Goal: Complete application form

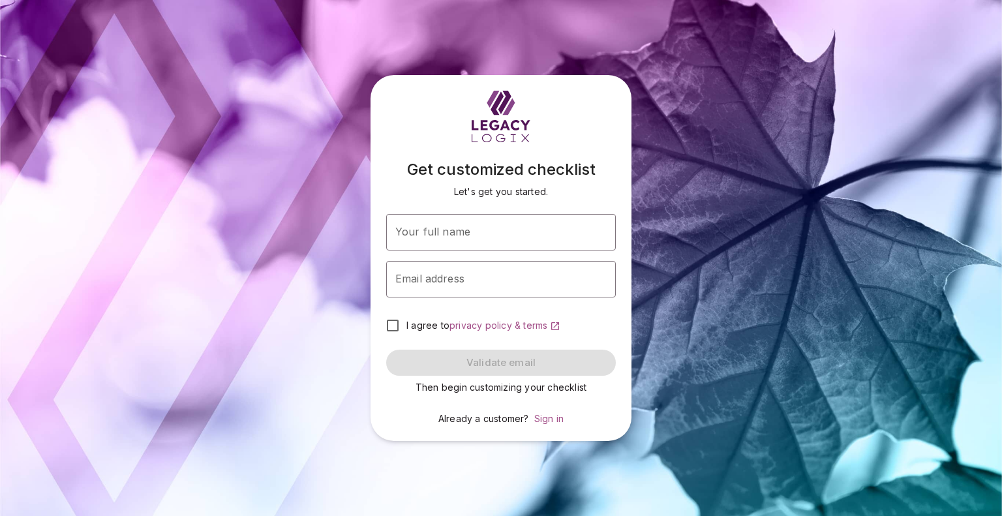
click at [350, 397] on div "Get customized checklist Let's get you started. Your full name Your full name E…" at bounding box center [501, 258] width 1002 height 516
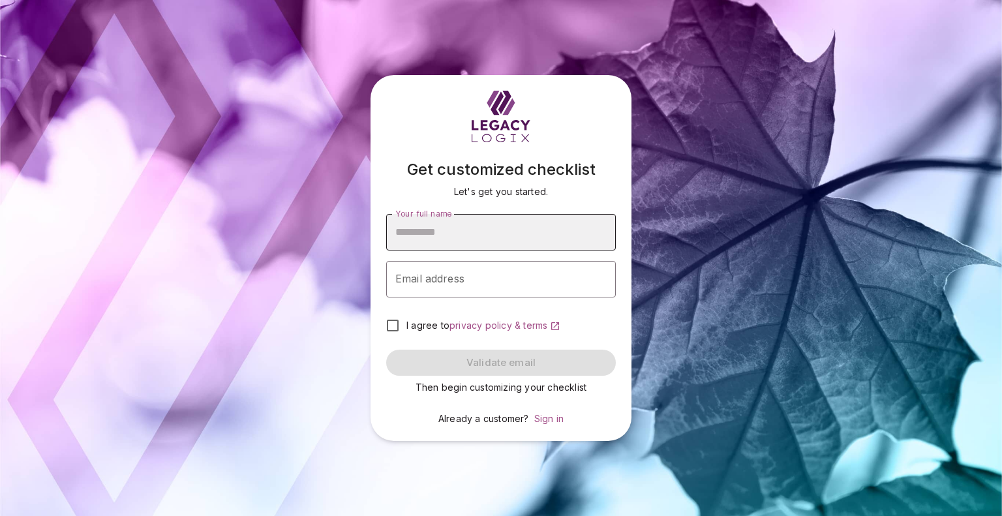
click at [397, 245] on input "Your full name" at bounding box center [501, 232] width 230 height 37
type input "**********"
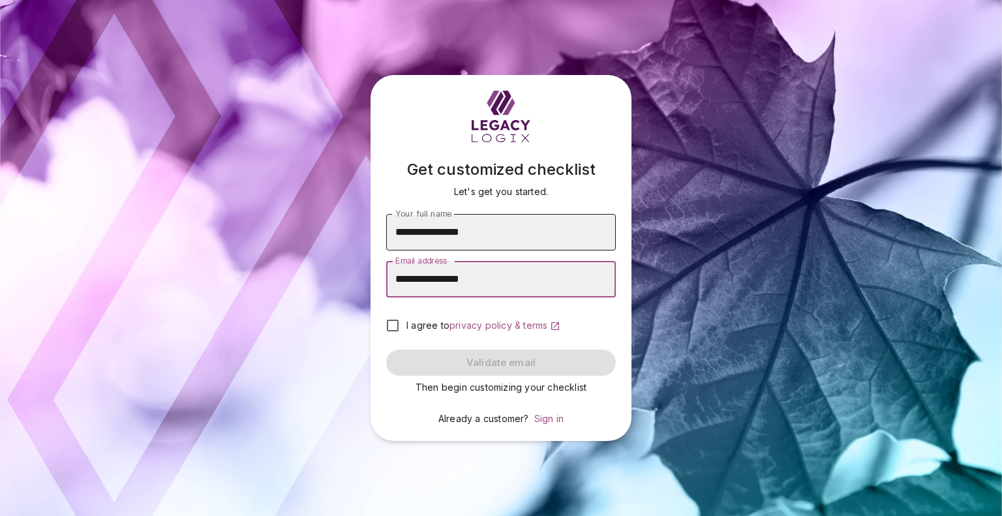
type input "**********"
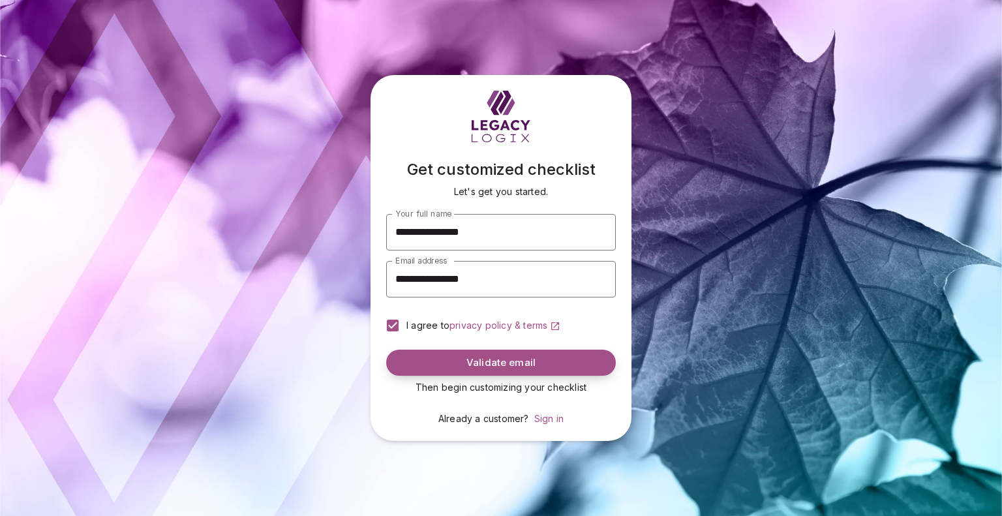
click at [498, 369] on span "Validate email" at bounding box center [500, 363] width 69 height 12
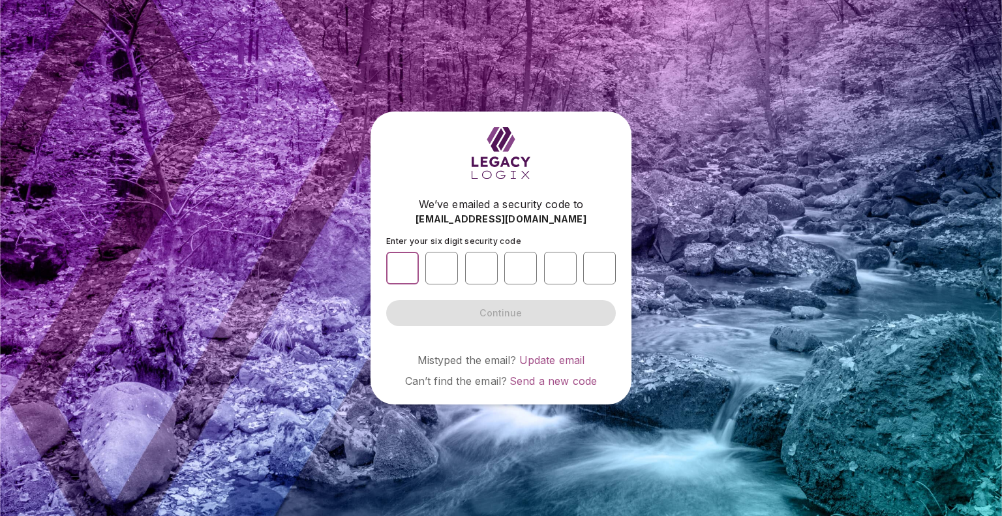
click at [403, 264] on input "number" at bounding box center [402, 268] width 33 height 33
type input "*"
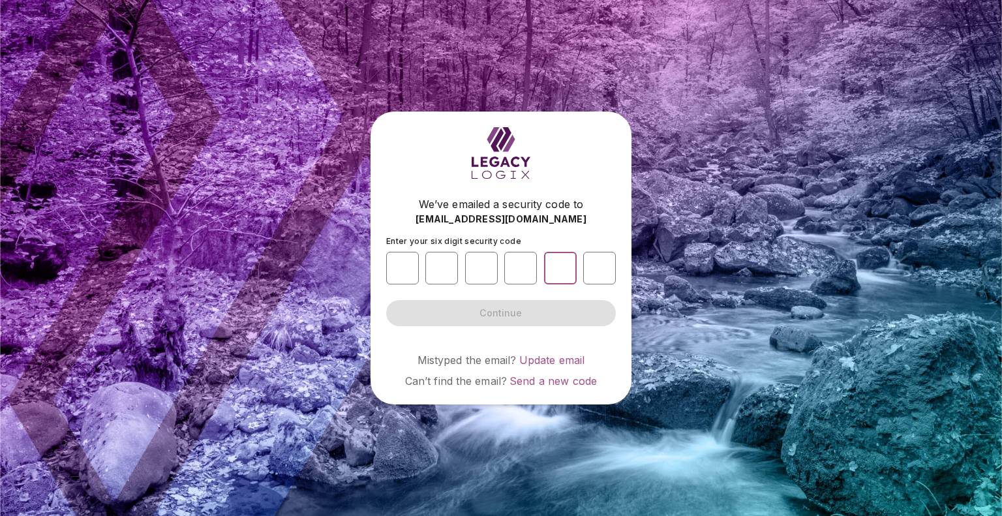
type input "*"
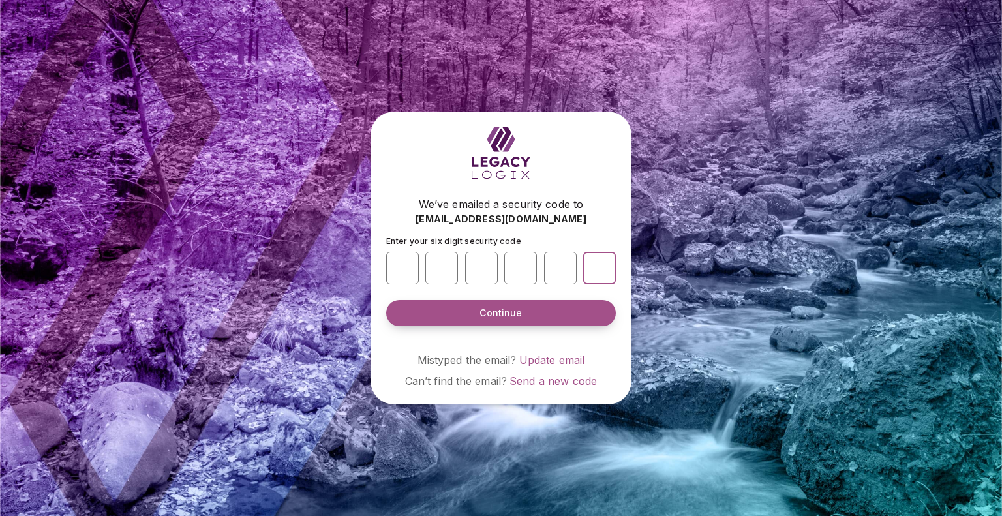
type input "*"
click at [506, 309] on span "Continue" at bounding box center [501, 313] width 42 height 13
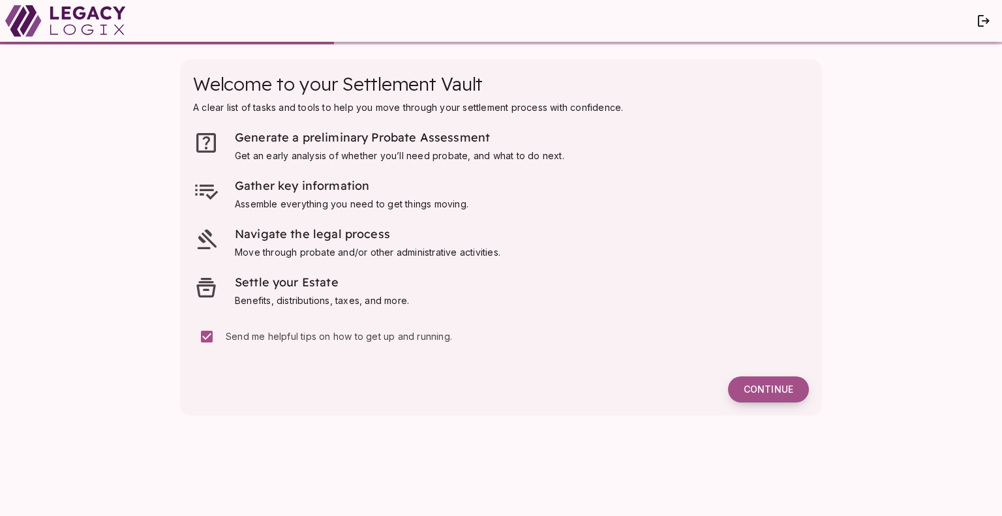
click at [744, 395] on span "Continue" at bounding box center [769, 390] width 50 height 12
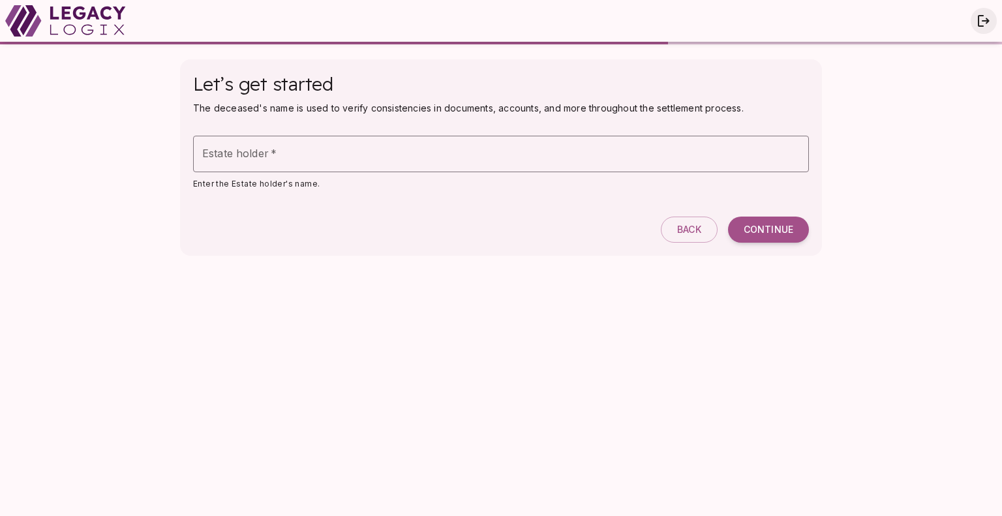
click at [979, 23] on icon "button" at bounding box center [984, 21] width 12 height 12
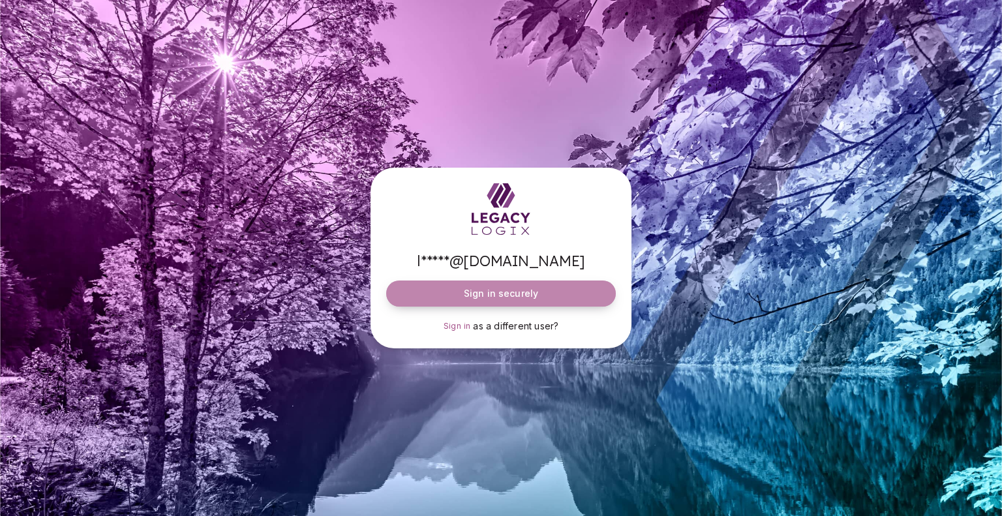
click at [512, 296] on span "Sign in securely" at bounding box center [501, 293] width 74 height 13
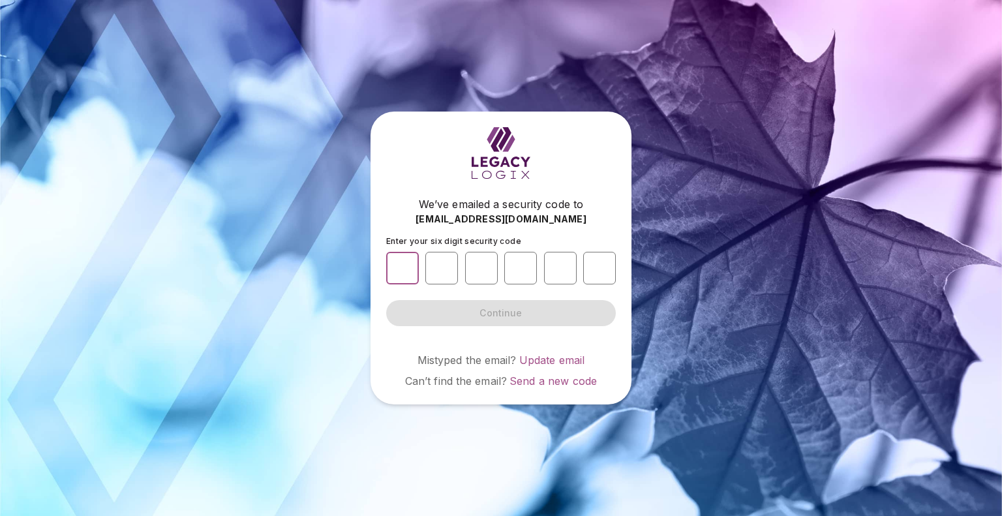
click at [408, 276] on input "number" at bounding box center [402, 268] width 33 height 33
type input "*"
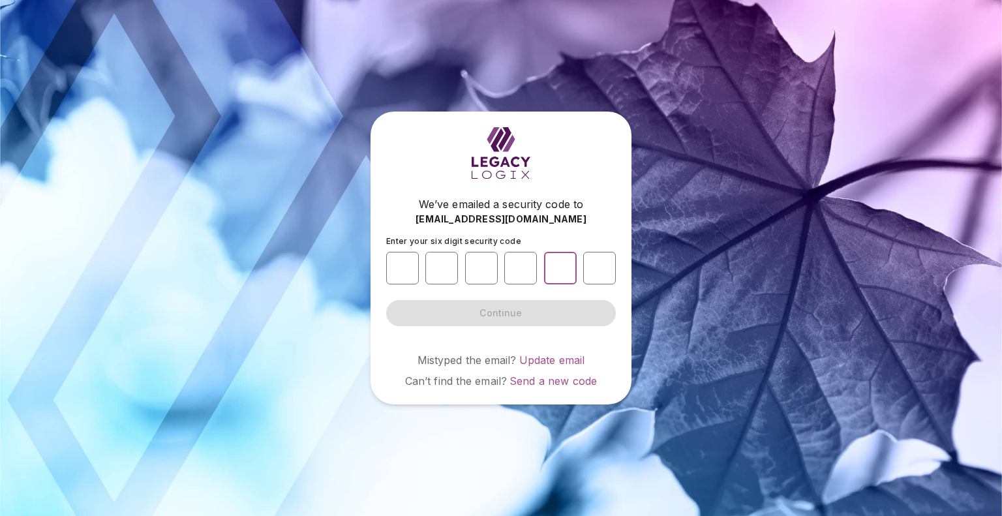
type input "*"
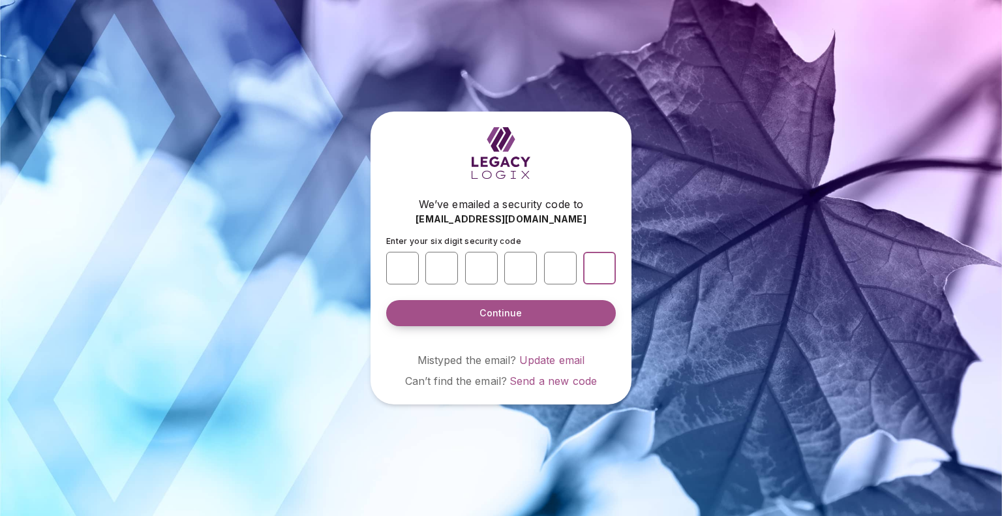
type input "*"
click at [513, 311] on span "Continue" at bounding box center [501, 313] width 42 height 13
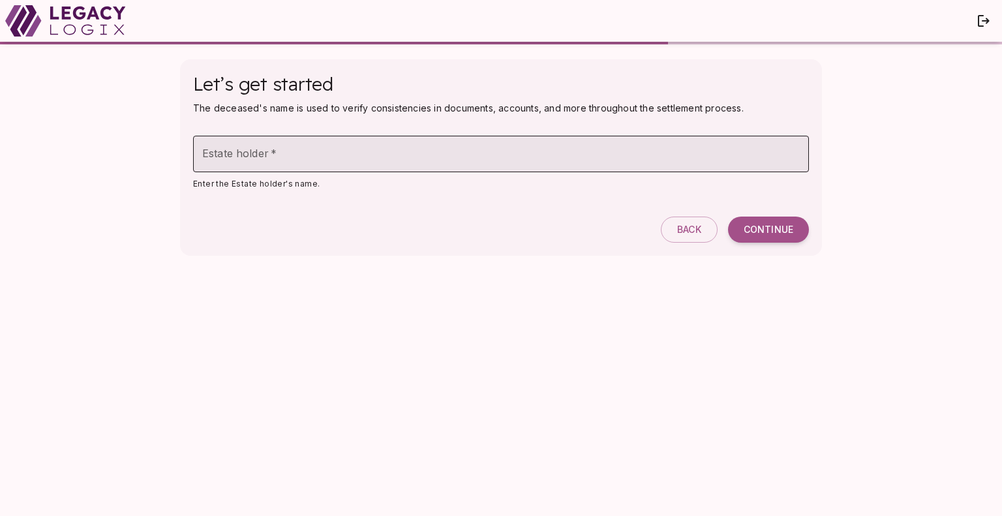
click at [219, 166] on input "Estate holder   *" at bounding box center [501, 154] width 616 height 37
type input "**********"
click at [749, 236] on span "Continue" at bounding box center [769, 230] width 50 height 12
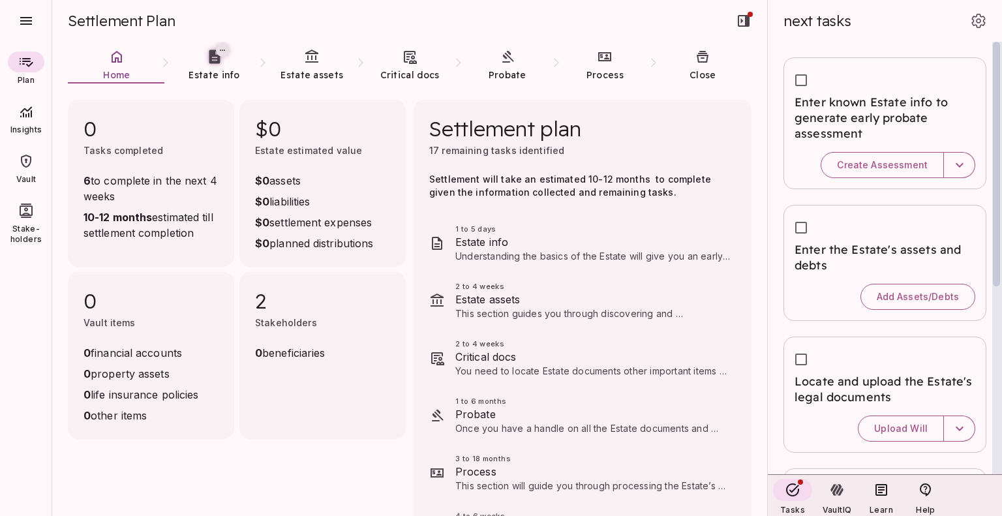
drag, startPoint x: 998, startPoint y: 66, endPoint x: 825, endPoint y: -12, distance: 190.1
click at [825, 0] on html "Plan Insights Vault Stake-holders Settlement Plan Home Estate info Estate asset…" at bounding box center [501, 258] width 1002 height 516
